Goal: Information Seeking & Learning: Learn about a topic

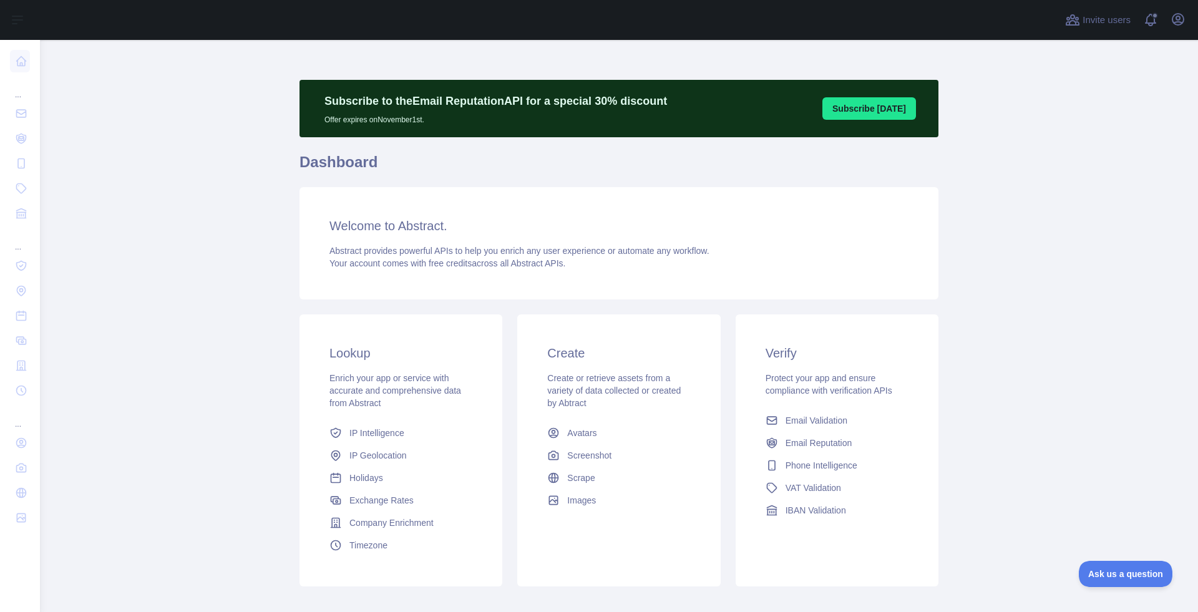
click at [864, 97] on button "Subscribe [DATE]" at bounding box center [869, 108] width 94 height 22
click at [841, 107] on button "Subscribe [DATE]" at bounding box center [869, 108] width 94 height 22
click at [882, 100] on button "Subscribe [DATE]" at bounding box center [869, 108] width 94 height 22
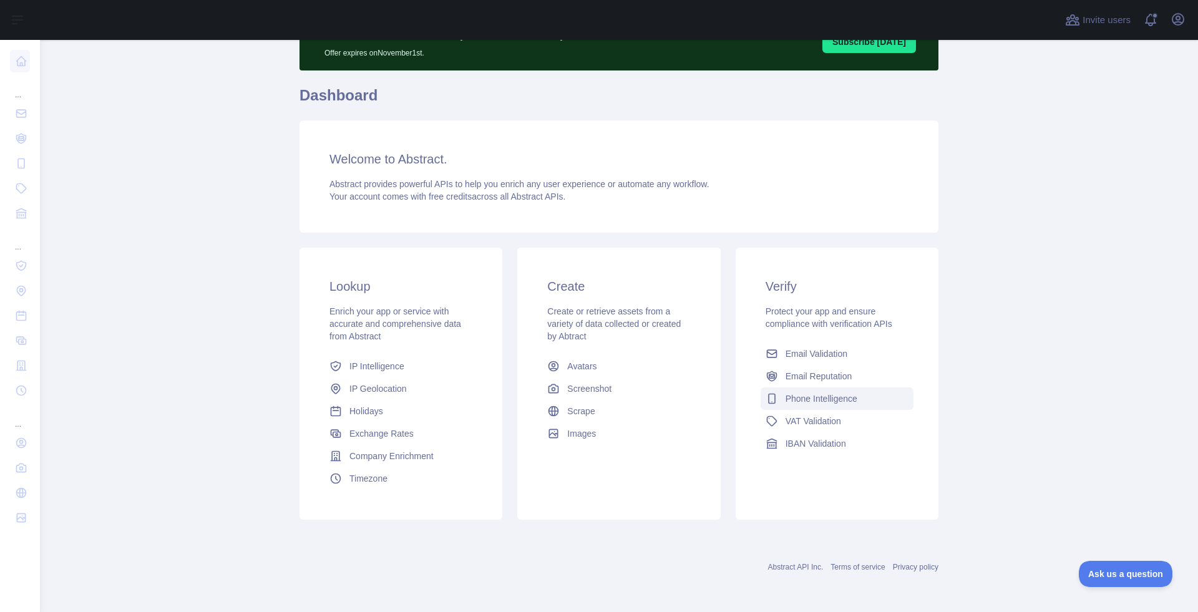
click at [819, 394] on span "Phone Intelligence" at bounding box center [822, 399] width 72 height 12
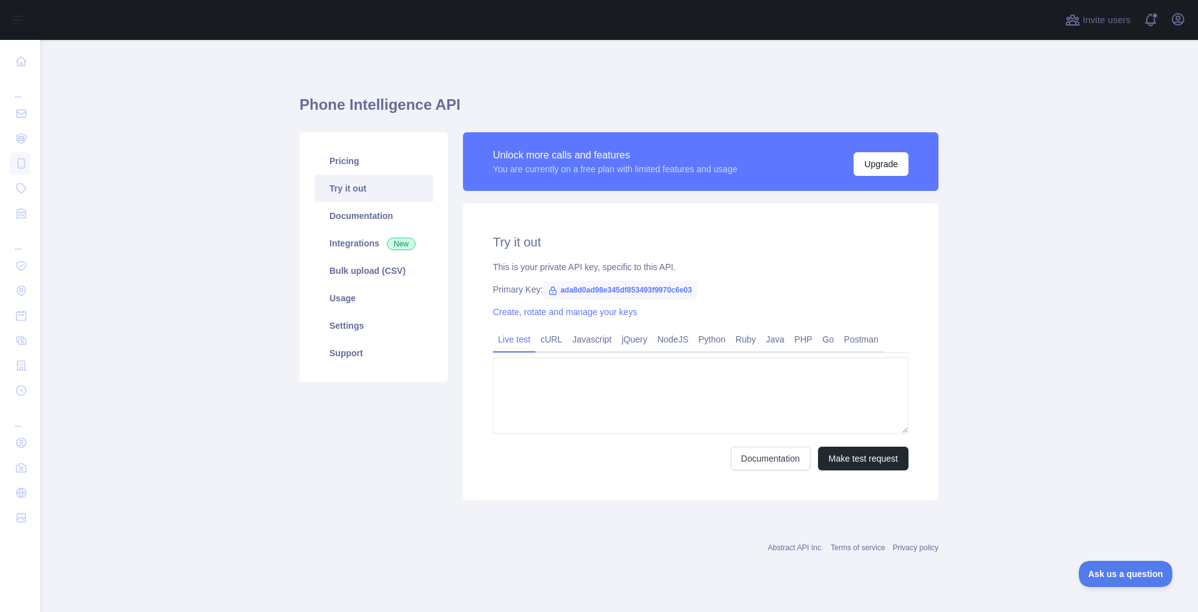
type textarea "**********"
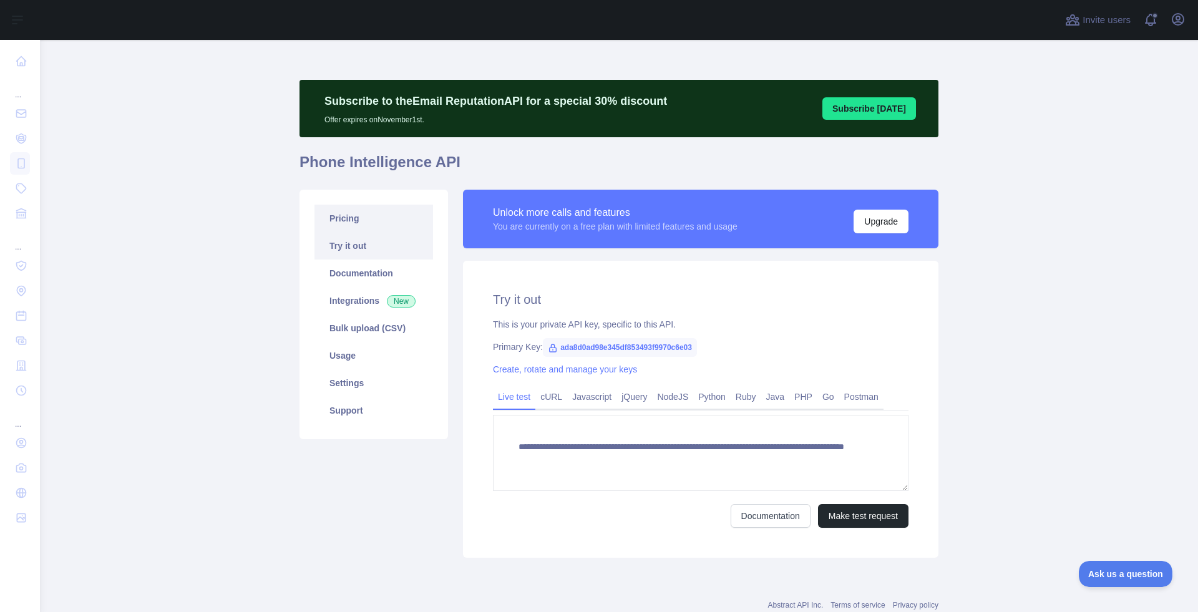
click at [335, 217] on link "Pricing" at bounding box center [374, 218] width 119 height 27
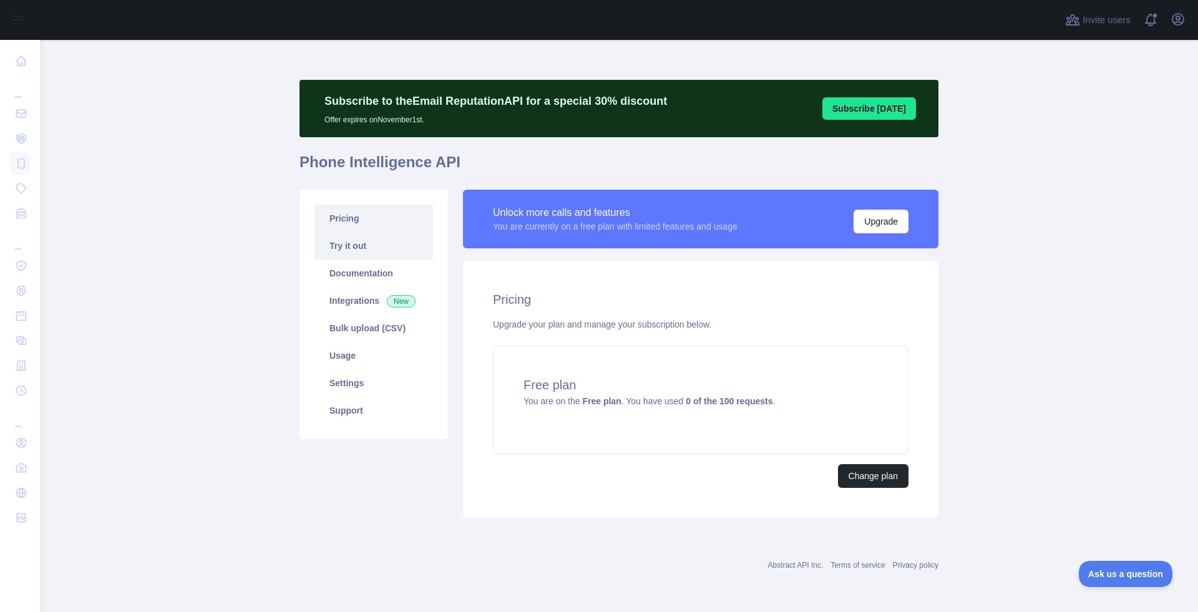
click at [341, 244] on link "Try it out" at bounding box center [374, 245] width 119 height 27
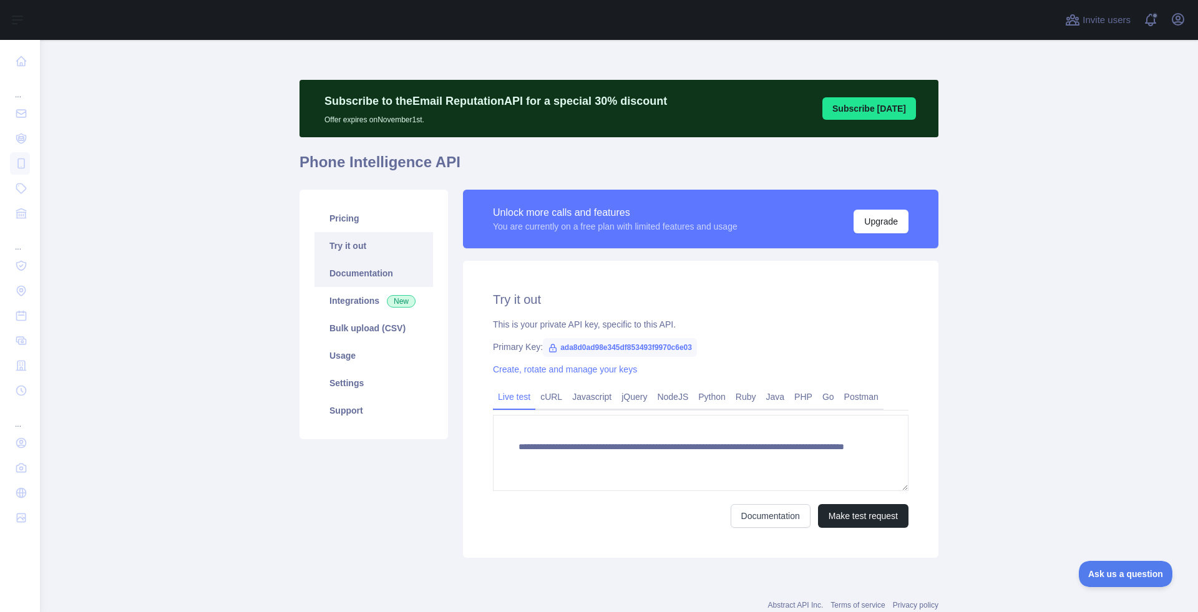
click at [341, 285] on link "Documentation" at bounding box center [374, 273] width 119 height 27
click at [364, 266] on link "Documentation" at bounding box center [374, 273] width 119 height 27
